Goal: Navigation & Orientation: Find specific page/section

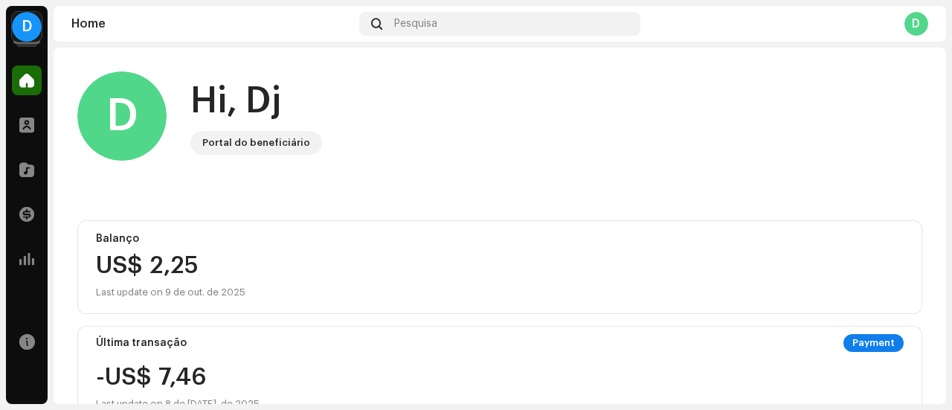
scroll to position [298, 0]
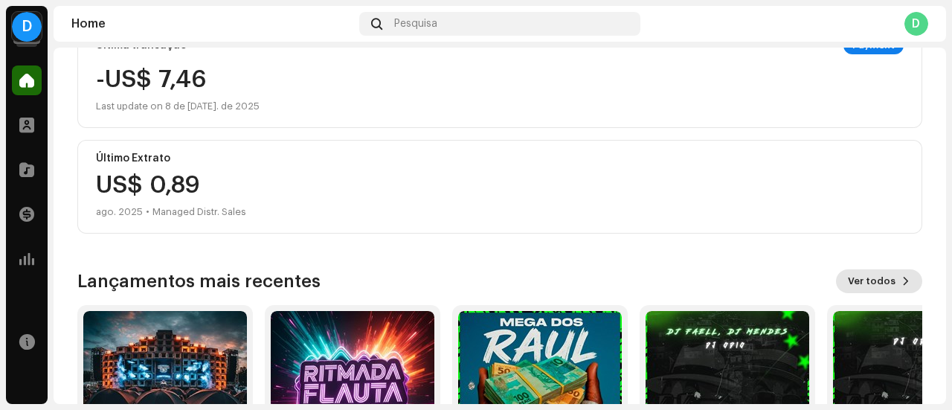
click at [839, 282] on button "Ver todos" at bounding box center [879, 281] width 86 height 24
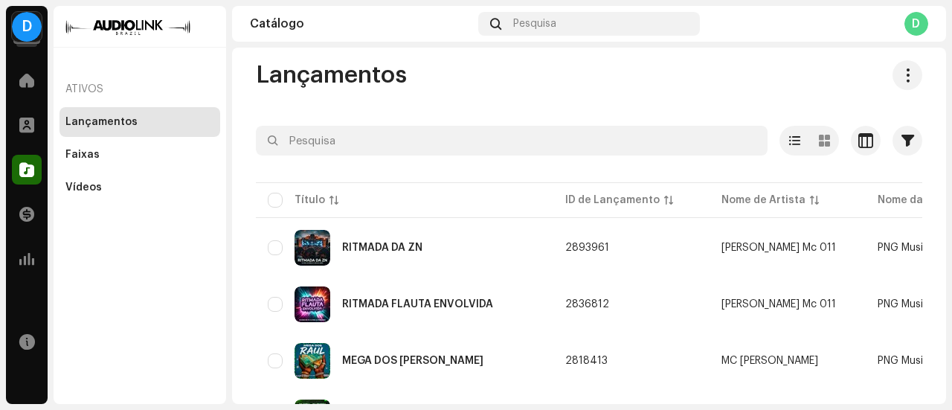
scroll to position [10, 0]
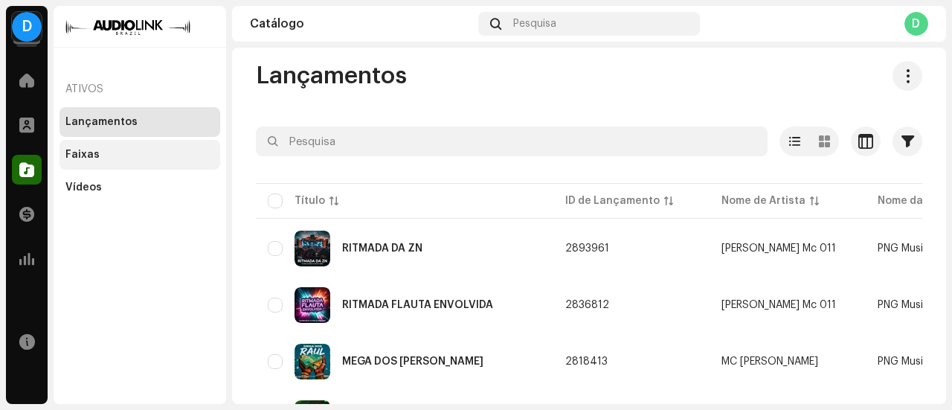
click at [90, 155] on div "Faixas" at bounding box center [82, 155] width 34 height 12
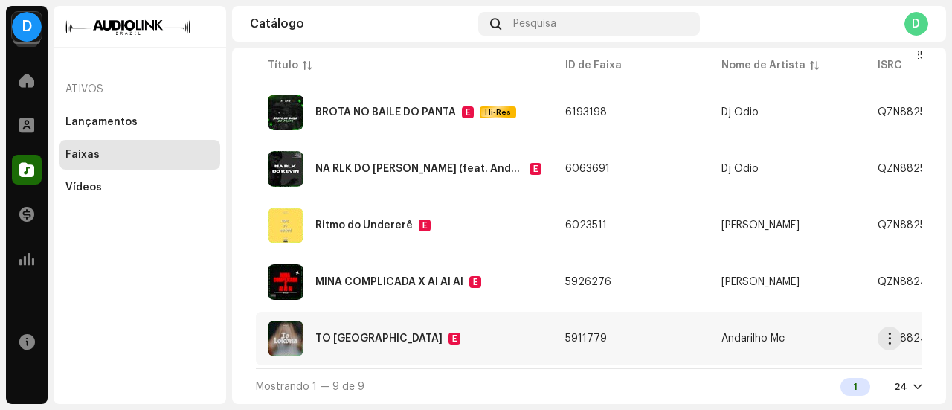
scroll to position [85, 0]
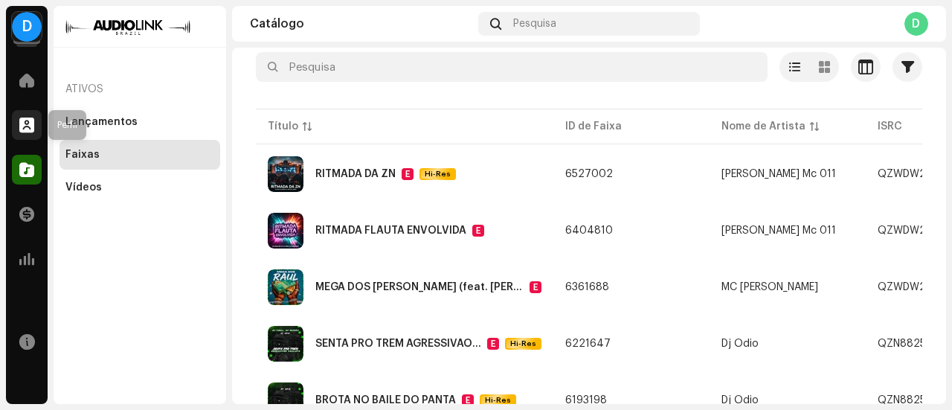
click at [31, 131] on span at bounding box center [26, 125] width 15 height 12
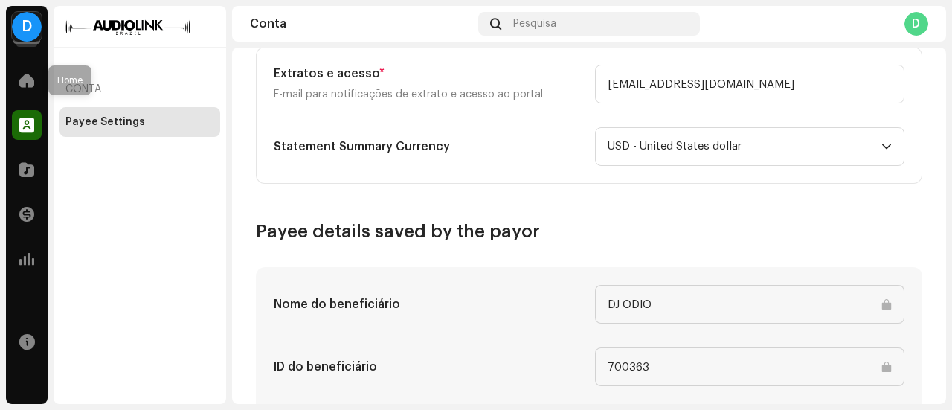
click at [7, 71] on div "Home" at bounding box center [27, 81] width 42 height 42
